Goal: Task Accomplishment & Management: Complete application form

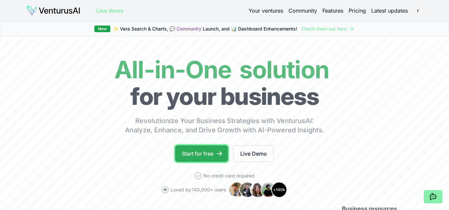
click at [215, 154] on link "Start for free" at bounding box center [201, 154] width 53 height 17
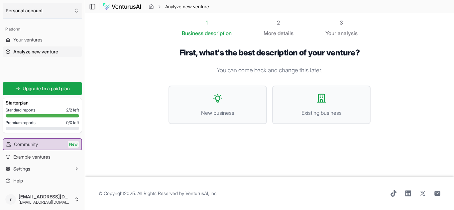
click at [36, 9] on button "Personal account" at bounding box center [42, 11] width 79 height 16
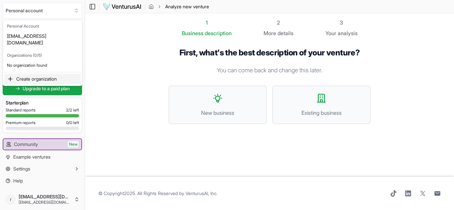
click at [108, 42] on html "We value your privacy We use cookies to enhance your browsing experience, serve…" at bounding box center [227, 105] width 454 height 210
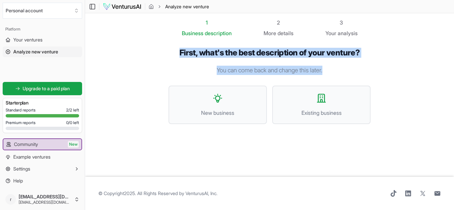
drag, startPoint x: 174, startPoint y: 53, endPoint x: 366, endPoint y: 60, distance: 191.9
click at [366, 60] on div "First, what's the best description of your venture? You can come back and chang…" at bounding box center [270, 91] width 202 height 87
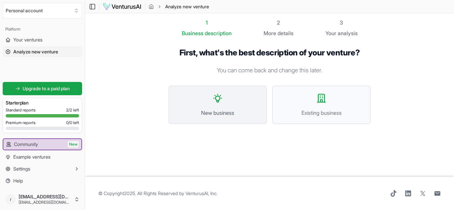
click at [235, 108] on button "New business" at bounding box center [218, 105] width 98 height 39
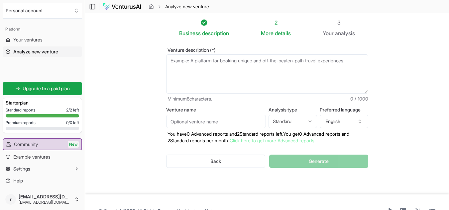
click at [196, 64] on textarea "Venture description (*)" at bounding box center [267, 74] width 202 height 39
drag, startPoint x: 184, startPoint y: 49, endPoint x: 209, endPoint y: 49, distance: 25.3
click at [209, 49] on label "Venture description (*)" at bounding box center [267, 50] width 202 height 5
click at [209, 55] on textarea "Venture description (*)" at bounding box center [267, 74] width 202 height 39
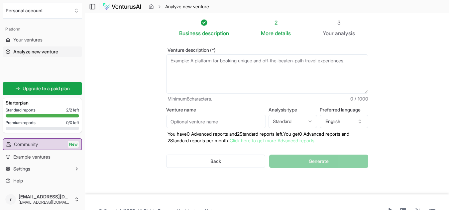
click at [224, 62] on textarea "Venture description (*)" at bounding box center [267, 74] width 202 height 39
drag, startPoint x: 224, startPoint y: 62, endPoint x: 303, endPoint y: 61, distance: 79.8
click at [303, 61] on textarea "Venture description (*)" at bounding box center [267, 74] width 202 height 39
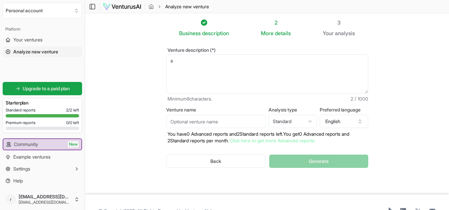
type textarea "a"
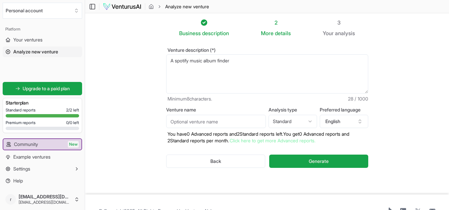
click at [178, 63] on textarea "A spotify music album finder" at bounding box center [267, 74] width 202 height 39
click at [252, 60] on textarea "A Spotify music album finder" at bounding box center [267, 74] width 202 height 39
type textarea "A Spotify music album finder"
click at [213, 125] on input "Venture name" at bounding box center [216, 121] width 100 height 13
type input "s"
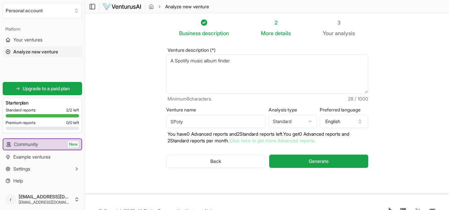
click at [173, 120] on input "SPoty" at bounding box center [216, 121] width 100 height 13
type input "Spoty"
drag, startPoint x: 271, startPoint y: 110, endPoint x: 298, endPoint y: 109, distance: 26.6
click at [298, 109] on label "Analysis type" at bounding box center [293, 110] width 49 height 5
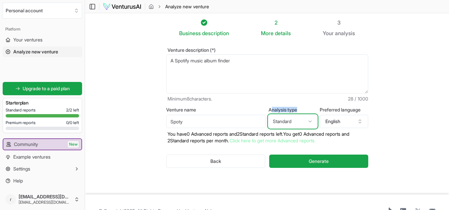
click at [298, 115] on button "Standard" at bounding box center [293, 121] width 49 height 13
click at [298, 121] on html "We value your privacy We use cookies to enhance your browsing experience, serve…" at bounding box center [224, 105] width 449 height 210
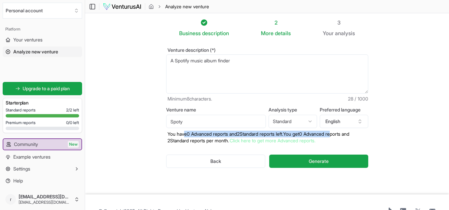
drag, startPoint x: 185, startPoint y: 135, endPoint x: 349, endPoint y: 137, distance: 163.9
click at [349, 137] on p "You have 0 Advanced reports and 2 Standard reports left. Y ou get 0 Advanced re…" at bounding box center [267, 137] width 202 height 13
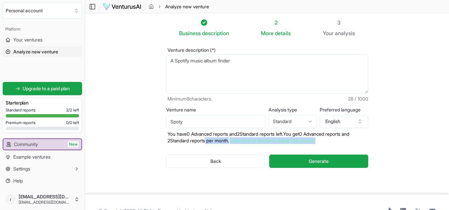
drag, startPoint x: 206, startPoint y: 141, endPoint x: 354, endPoint y: 143, distance: 148.2
click at [354, 143] on p "You have 0 Advanced reports and 2 Standard reports left. Y ou get 0 Advanced re…" at bounding box center [267, 137] width 202 height 13
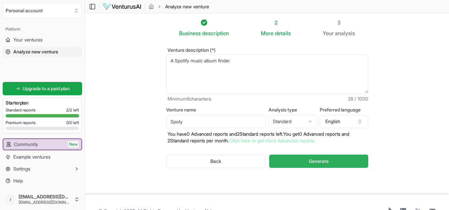
click at [314, 159] on span "Generate" at bounding box center [319, 161] width 20 height 7
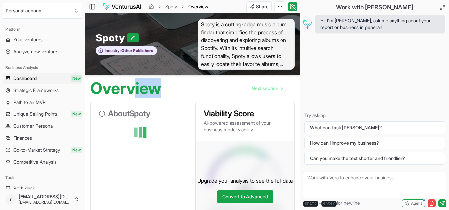
drag, startPoint x: 162, startPoint y: 90, endPoint x: 130, endPoint y: 93, distance: 32.0
click at [130, 93] on div "Overview Next section" at bounding box center [192, 85] width 215 height 21
click at [130, 93] on h1 "Overview" at bounding box center [125, 88] width 71 height 16
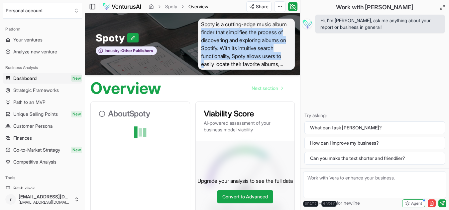
drag, startPoint x: 218, startPoint y: 31, endPoint x: 241, endPoint y: 63, distance: 39.4
click at [241, 63] on span "Spoty is a cutting-edge music album finder that simplifies the process of disco…" at bounding box center [246, 44] width 97 height 51
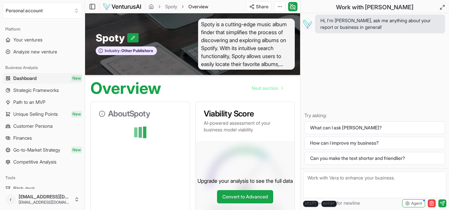
click at [286, 63] on span "Spoty is a cutting-edge music album finder that simplifies the process of disco…" at bounding box center [246, 44] width 97 height 51
drag, startPoint x: 285, startPoint y: 63, endPoint x: 256, endPoint y: 66, distance: 29.4
click at [256, 66] on span "Spoty is a cutting-edge music album finder that simplifies the process of disco…" at bounding box center [246, 44] width 97 height 51
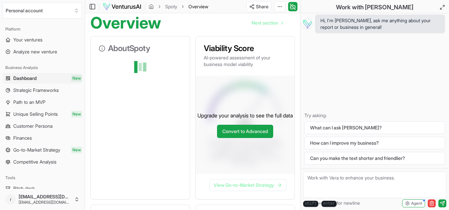
scroll to position [67, 0]
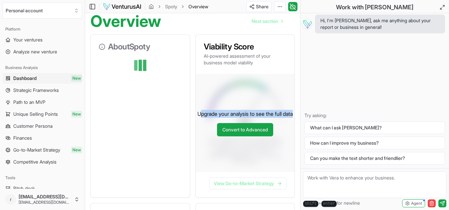
drag, startPoint x: 202, startPoint y: 111, endPoint x: 254, endPoint y: 117, distance: 52.2
click at [254, 117] on p "Upgrade your analysis to see the full data" at bounding box center [244, 114] width 95 height 8
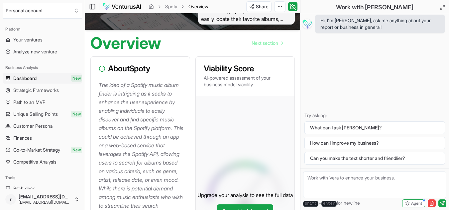
scroll to position [48, 0]
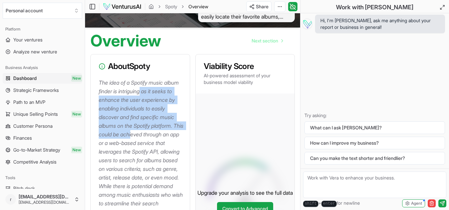
drag, startPoint x: 143, startPoint y: 93, endPoint x: 143, endPoint y: 144, distance: 50.5
click at [143, 144] on p "The idea of a Spotify music album finder is intriguing as it seeks to enhance t…" at bounding box center [142, 190] width 86 height 225
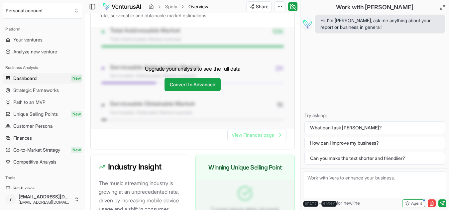
scroll to position [647, 0]
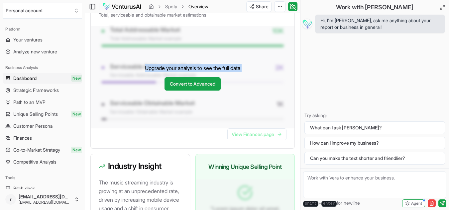
drag, startPoint x: 148, startPoint y: 108, endPoint x: 131, endPoint y: 95, distance: 22.1
click at [131, 95] on div "Upgrade your analysis to see the full data Convert to Advanced" at bounding box center [193, 77] width 204 height 102
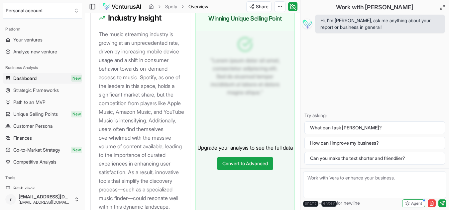
scroll to position [796, 0]
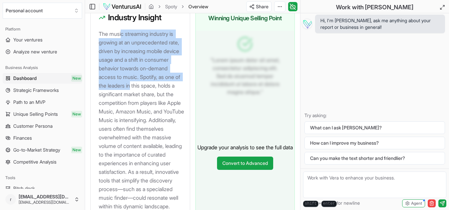
drag, startPoint x: 122, startPoint y: 48, endPoint x: 155, endPoint y: 125, distance: 83.8
click at [155, 125] on p "The music streaming industry is growing at an unprecedented rate, driven by inc…" at bounding box center [142, 155] width 86 height 251
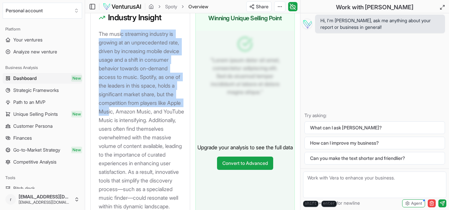
click at [155, 125] on p "The music streaming industry is growing at an unprecedented rate, driven by inc…" at bounding box center [142, 155] width 86 height 251
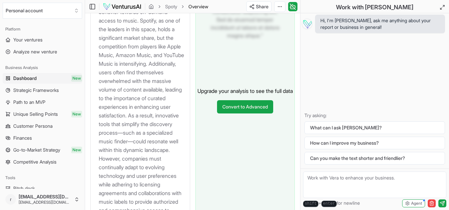
scroll to position [853, 0]
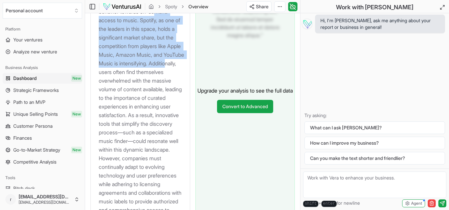
drag, startPoint x: 107, startPoint y: 40, endPoint x: 147, endPoint y: 98, distance: 70.4
click at [147, 98] on p "The music streaming industry is growing at an unprecedented rate, driven by inc…" at bounding box center [142, 98] width 86 height 251
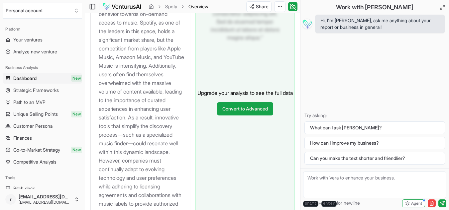
scroll to position [850, 0]
